Goal: Information Seeking & Learning: Learn about a topic

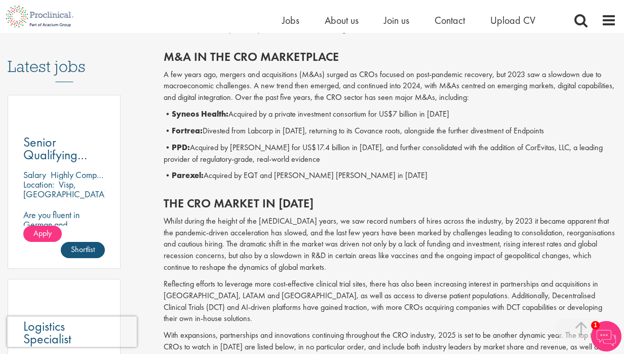
scroll to position [510, 0]
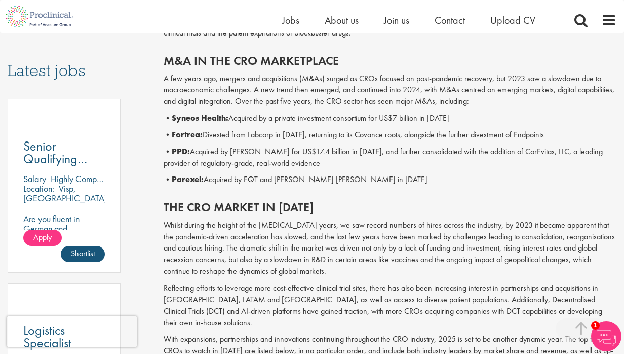
click at [181, 151] on b "PPD:" at bounding box center [181, 151] width 18 height 11
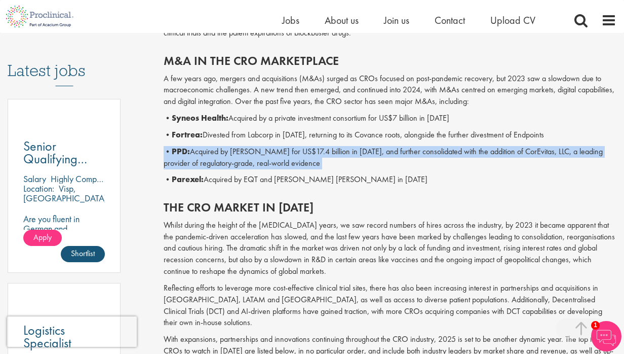
click at [181, 151] on b "PPD:" at bounding box center [181, 151] width 18 height 11
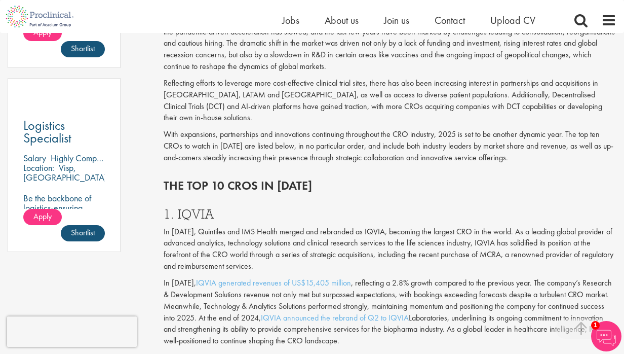
scroll to position [715, 0]
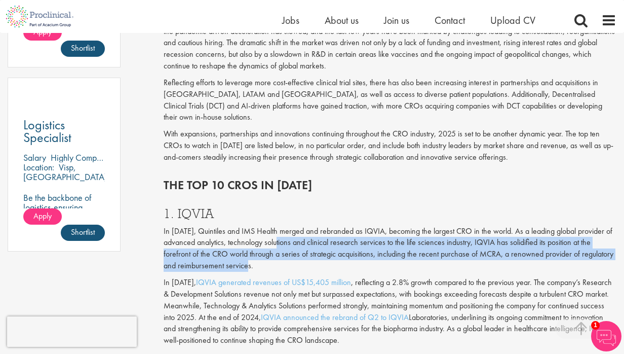
drag, startPoint x: 281, startPoint y: 225, endPoint x: 320, endPoint y: 250, distance: 46.2
click at [320, 250] on p "In [DATE], Quintiles and IMS Health merged and rebranded as IQVIA, becoming the…" at bounding box center [390, 248] width 453 height 46
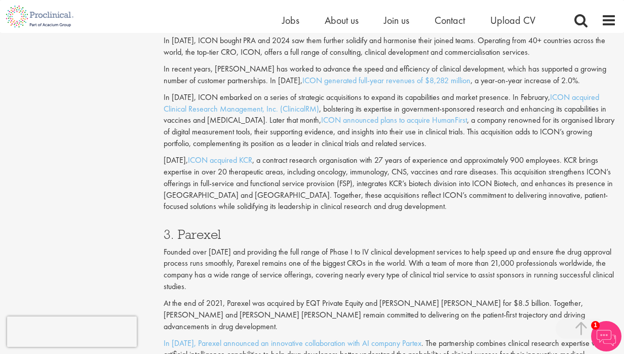
scroll to position [1084, 0]
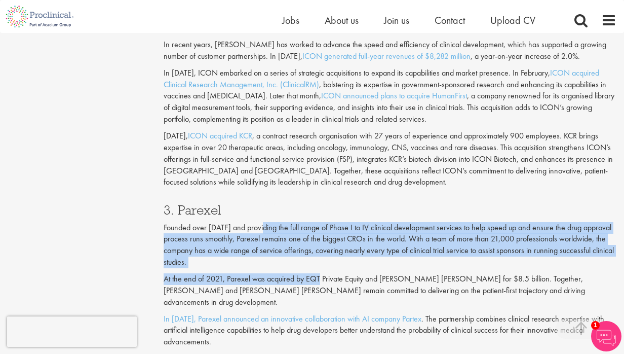
drag, startPoint x: 263, startPoint y: 213, endPoint x: 319, endPoint y: 257, distance: 71.0
click at [319, 257] on div "3. Parexel Founded over [DATE] and providing the full range of Phase I to IV cl…" at bounding box center [390, 312] width 468 height 239
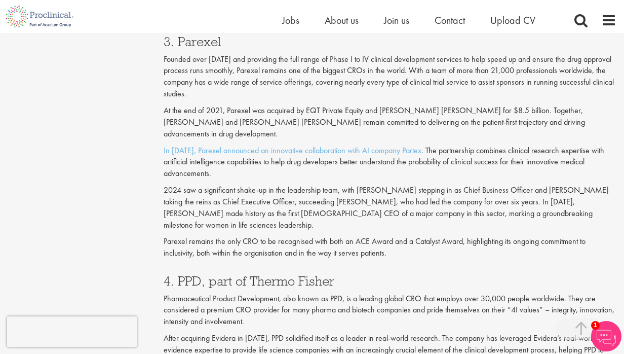
scroll to position [1258, 0]
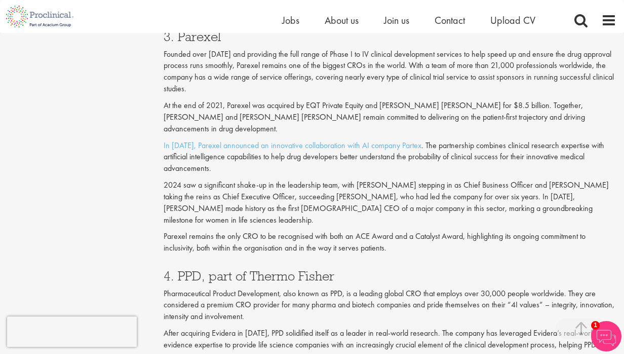
click at [319, 288] on p "Pharmaceutical Product Development, also known as PPD, is a leading global CRO …" at bounding box center [390, 305] width 453 height 35
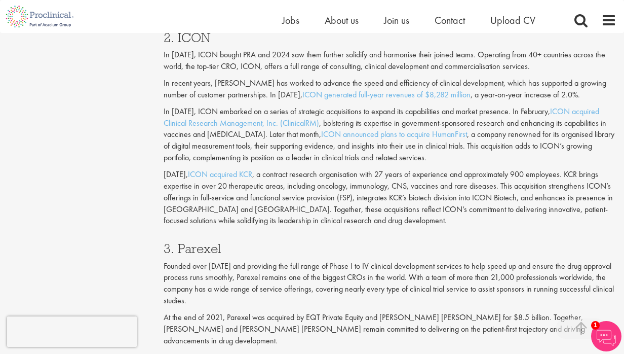
scroll to position [1058, 0]
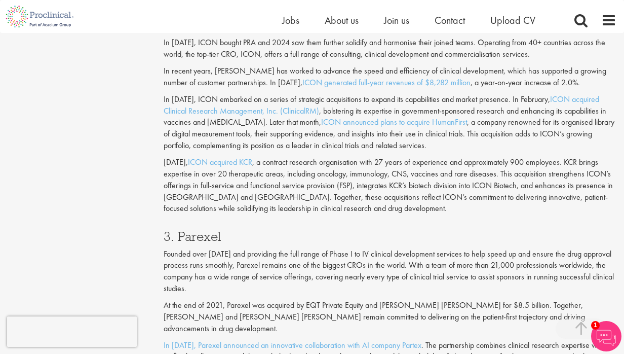
click at [470, 174] on p "[DATE], ICON acquired KCR , a contract research organisation with 27 years of e…" at bounding box center [390, 186] width 453 height 58
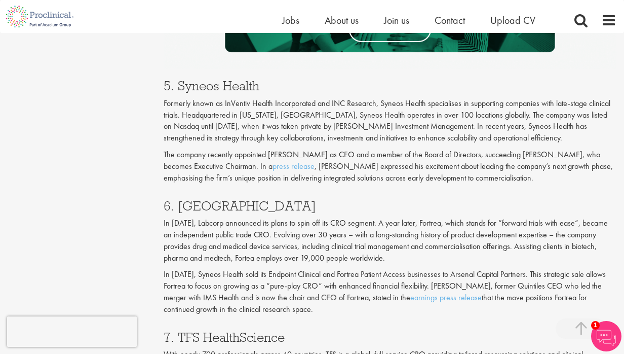
scroll to position [1810, 0]
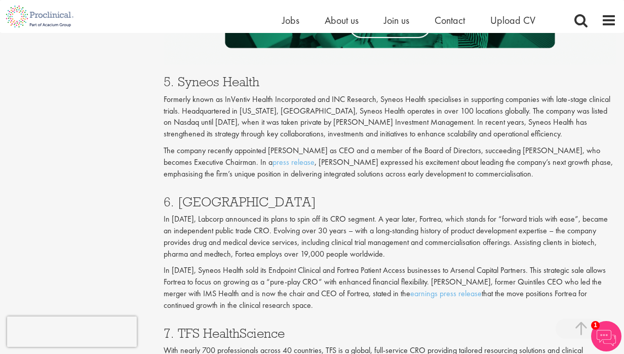
click at [470, 185] on div "6. Fortrea In [DATE], Labcorp announced its plans to spin off its CRO segment. …" at bounding box center [390, 250] width 468 height 131
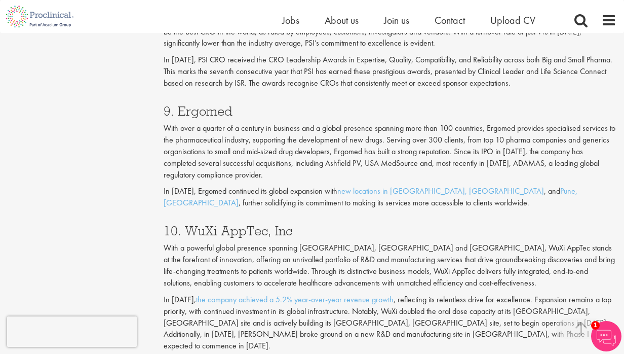
scroll to position [2323, 0]
